Goal: Task Accomplishment & Management: Complete application form

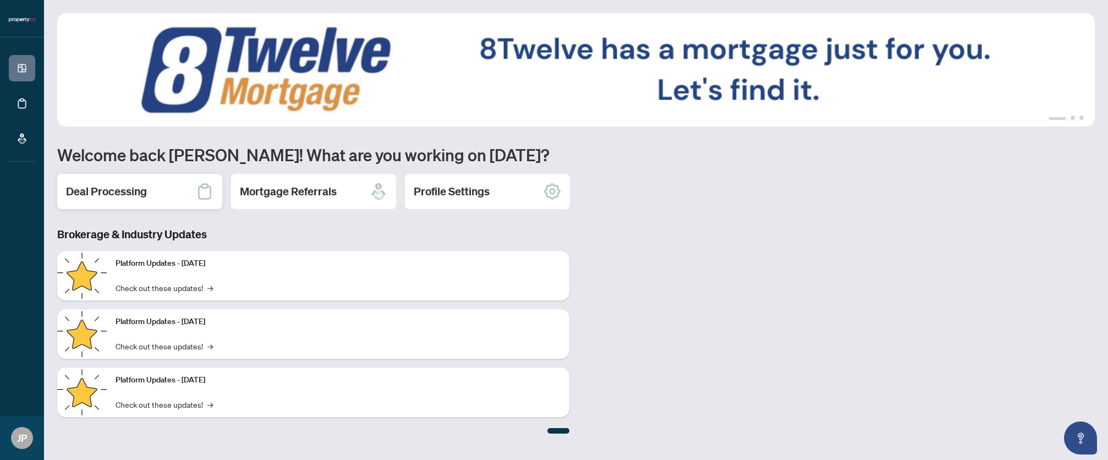
click at [173, 191] on div "Deal Processing" at bounding box center [139, 191] width 165 height 35
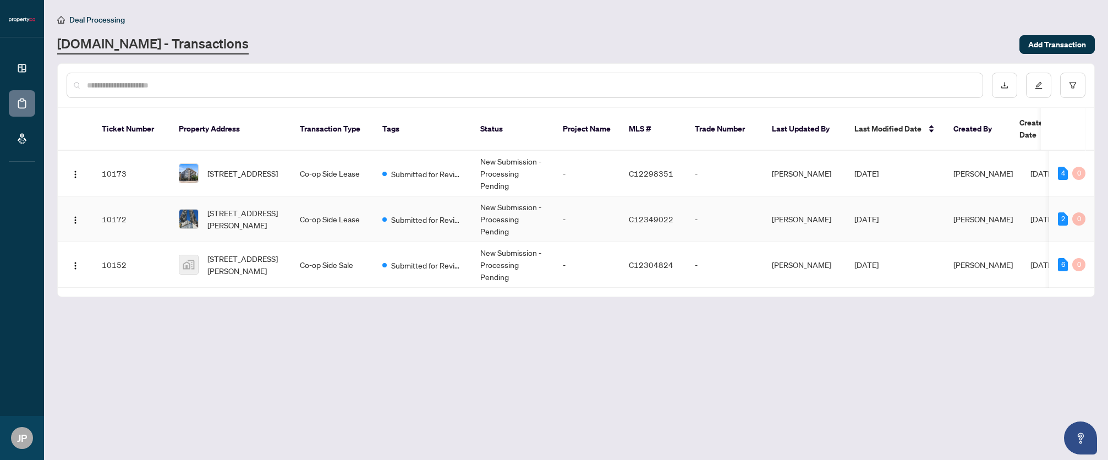
click at [474, 206] on td "New Submission - Processing Pending" at bounding box center [512, 219] width 82 height 46
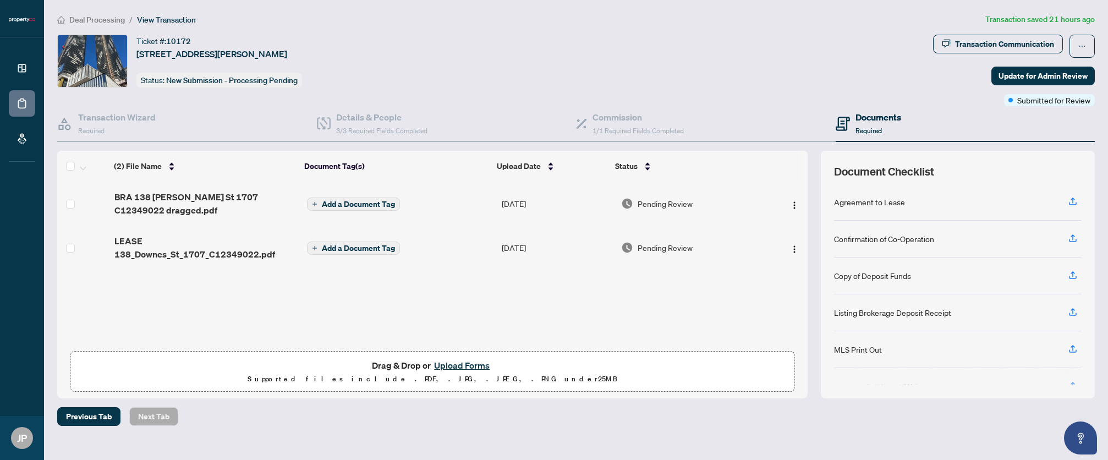
click at [469, 365] on button "Upload Forms" at bounding box center [462, 365] width 62 height 14
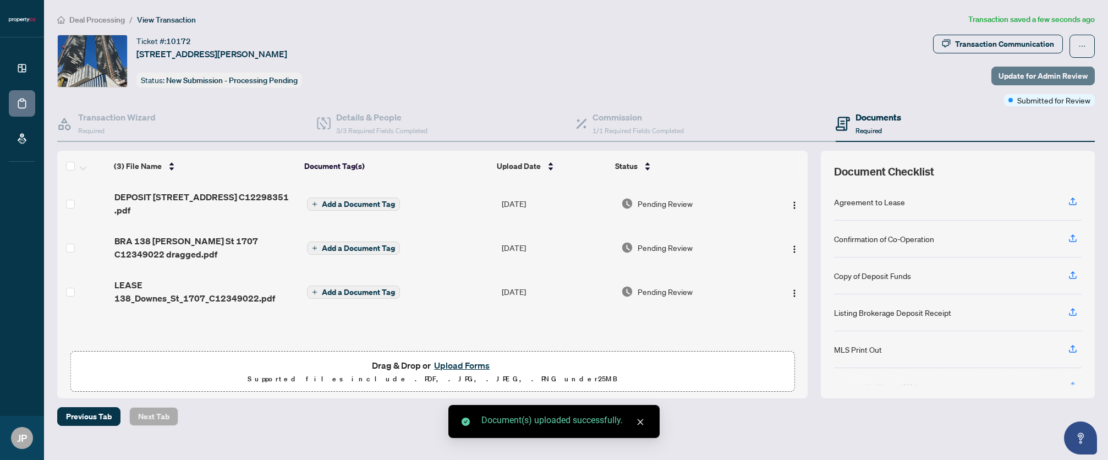
click at [1050, 75] on span "Update for Admin Review" at bounding box center [1042, 76] width 89 height 18
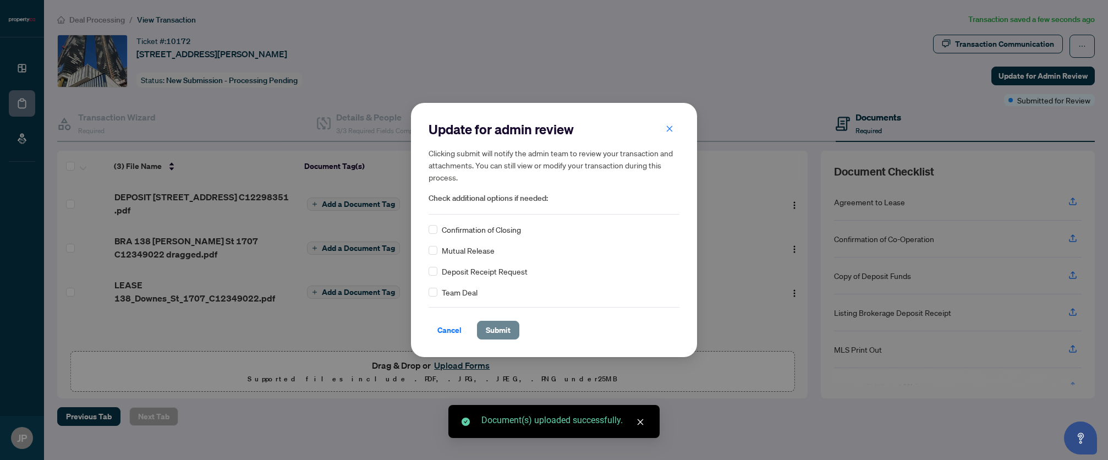
click at [502, 332] on span "Submit" at bounding box center [498, 330] width 25 height 18
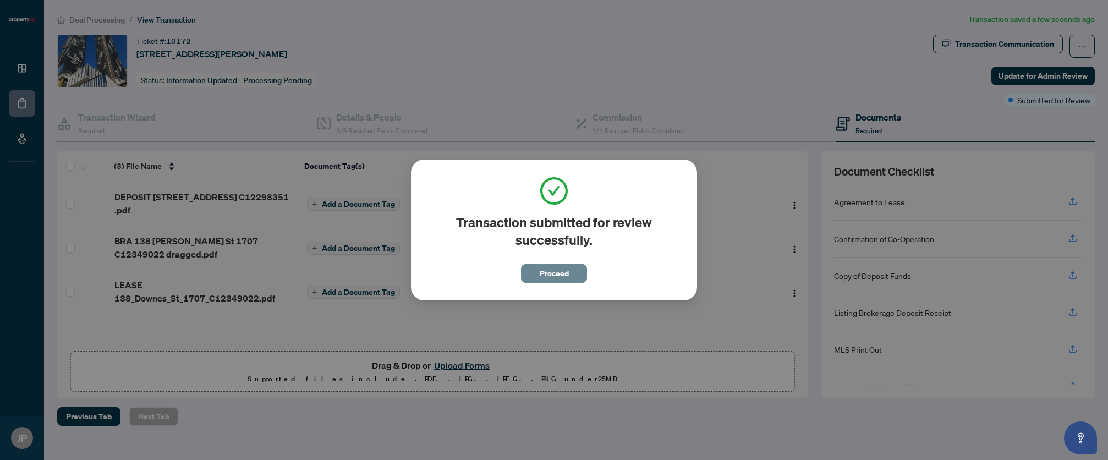
drag, startPoint x: 546, startPoint y: 276, endPoint x: 504, endPoint y: 257, distance: 46.3
click at [547, 276] on span "Proceed" at bounding box center [554, 274] width 29 height 18
